Goal: Register for event/course

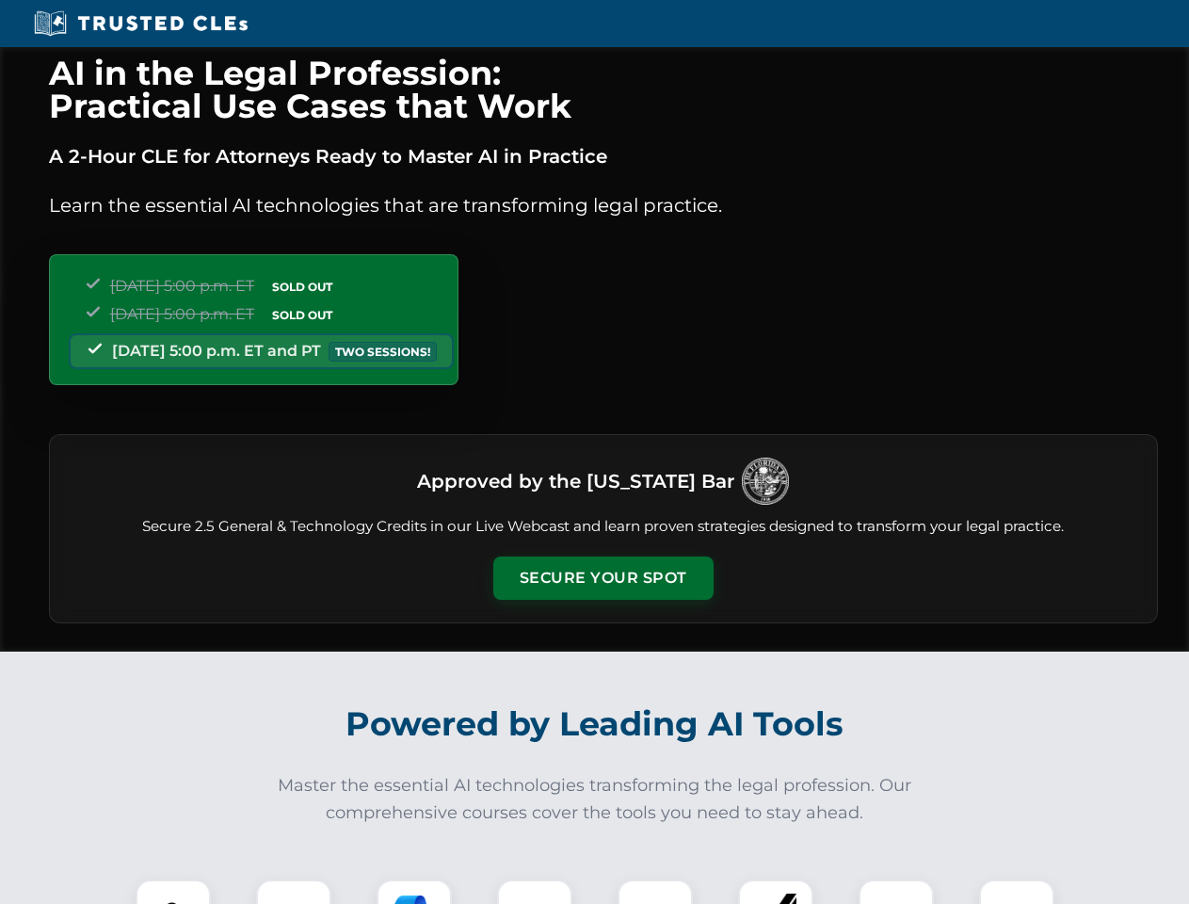
click at [603, 578] on button "Secure Your Spot" at bounding box center [603, 577] width 220 height 43
click at [173, 892] on img at bounding box center [173, 917] width 55 height 55
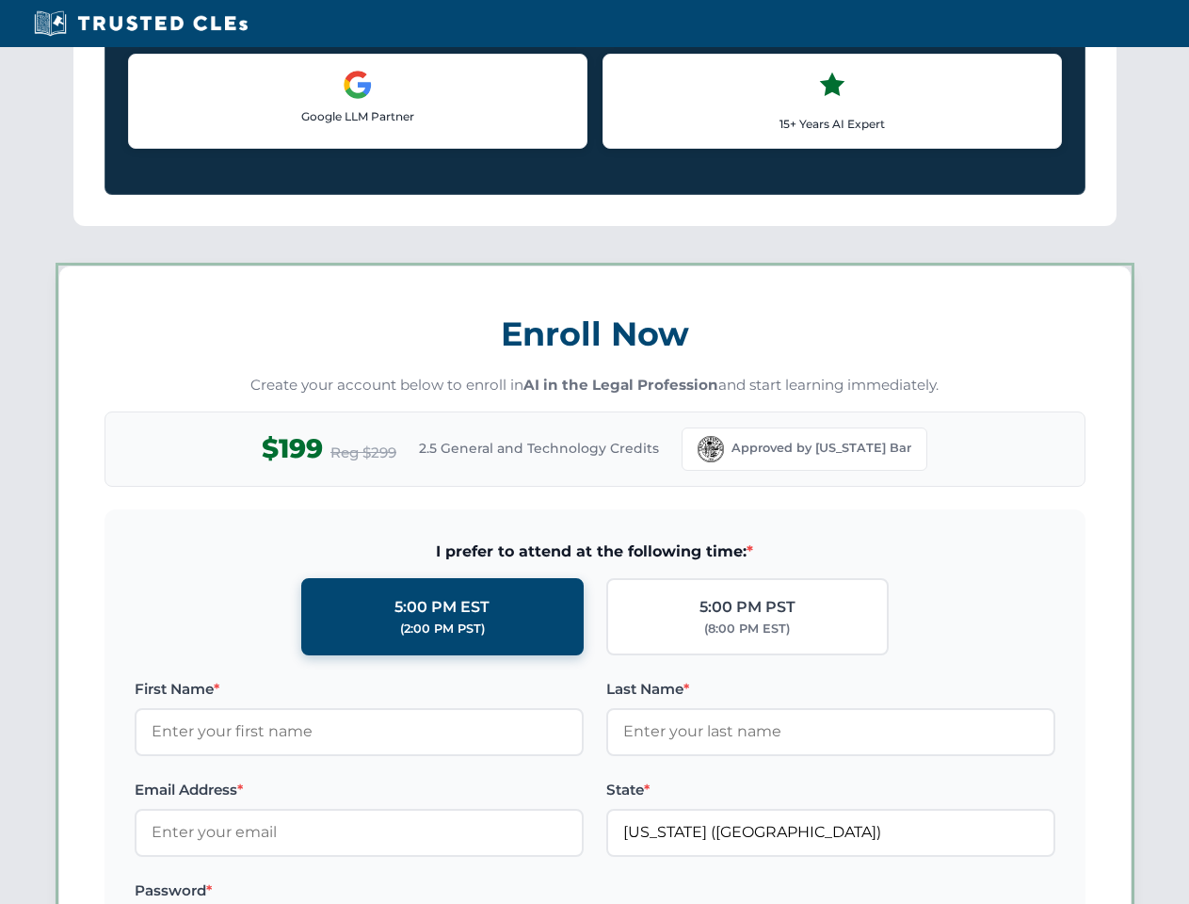
click at [414, 892] on label "Password *" at bounding box center [359, 890] width 449 height 23
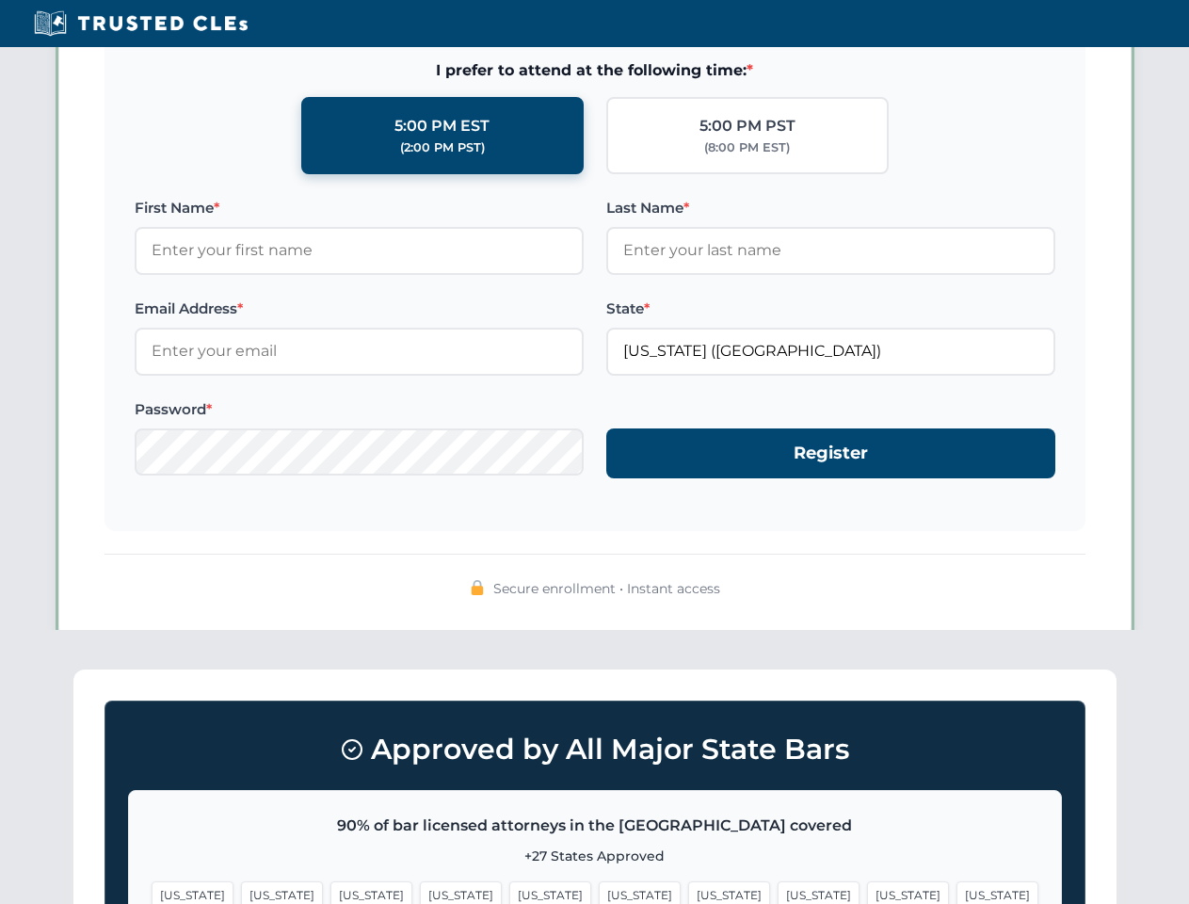
click at [867, 892] on span "[US_STATE]" at bounding box center [908, 894] width 82 height 27
